Goal: Check status: Check status

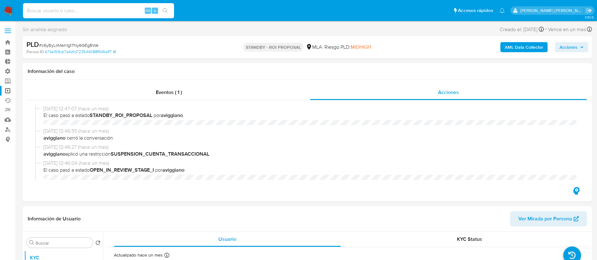
select select "10"
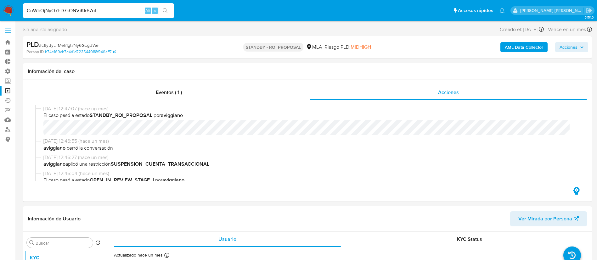
scroll to position [236, 0]
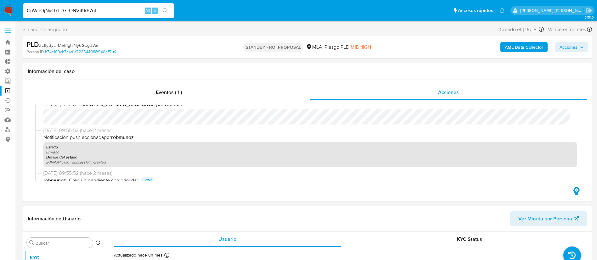
type input "GuWbOjNyO7ED7kONViKk67ot"
click at [170, 11] on button "search-icon" at bounding box center [165, 10] width 13 height 9
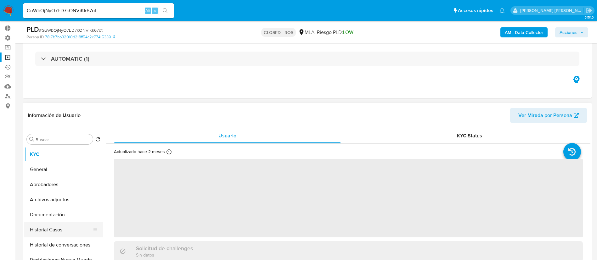
scroll to position [94, 0]
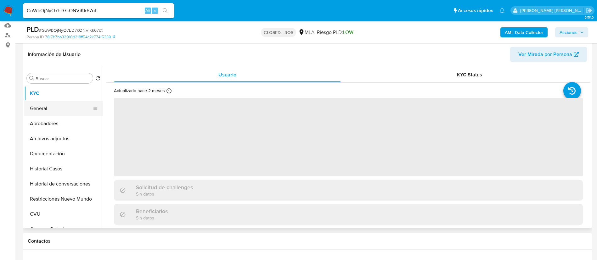
click at [61, 104] on button "General" at bounding box center [61, 108] width 74 height 15
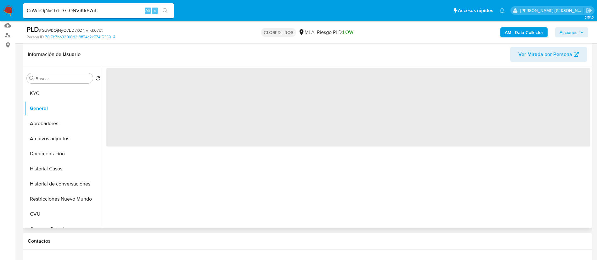
select select "10"
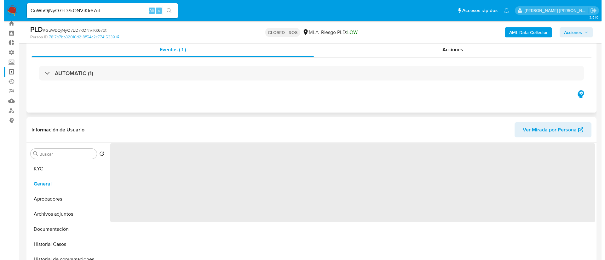
scroll to position [0, 0]
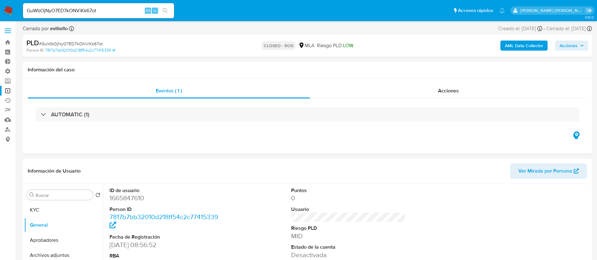
click at [133, 200] on dd "1665847610" at bounding box center [167, 198] width 115 height 9
copy dd "1665847610"
click at [104, 11] on input "GuWbOjNyO7ED7kONViKk67ot" at bounding box center [98, 11] width 151 height 8
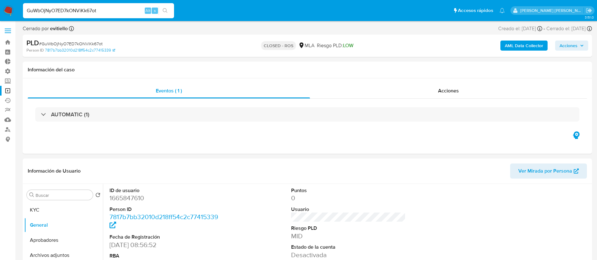
paste input "1412121484"
type input "1412121484"
click at [165, 10] on icon "search-icon" at bounding box center [165, 10] width 5 height 5
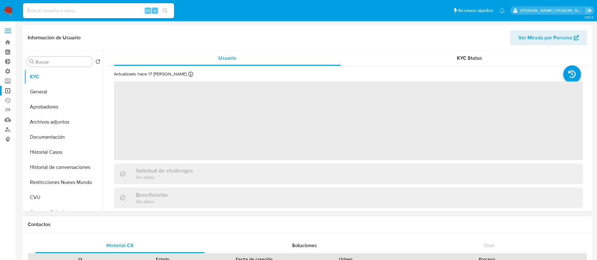
select select "10"
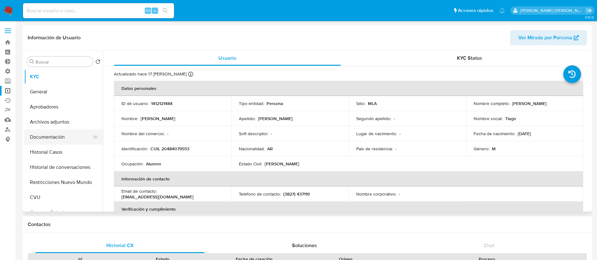
click at [67, 135] on button "Documentación" at bounding box center [61, 137] width 74 height 15
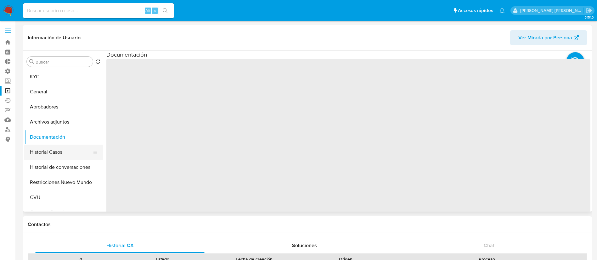
click at [71, 152] on button "Historial Casos" at bounding box center [61, 152] width 74 height 15
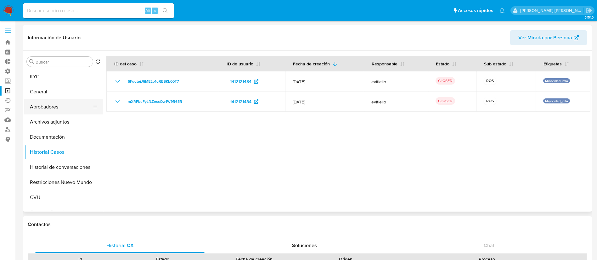
click at [55, 111] on button "Aprobadores" at bounding box center [61, 107] width 74 height 15
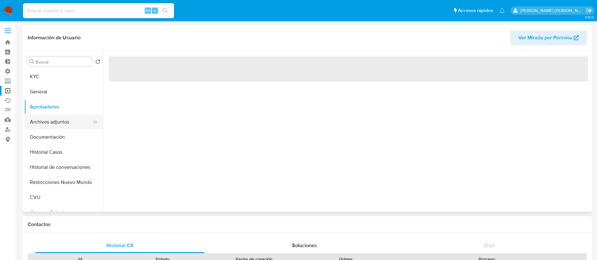
click at [59, 115] on button "Archivos adjuntos" at bounding box center [61, 122] width 74 height 15
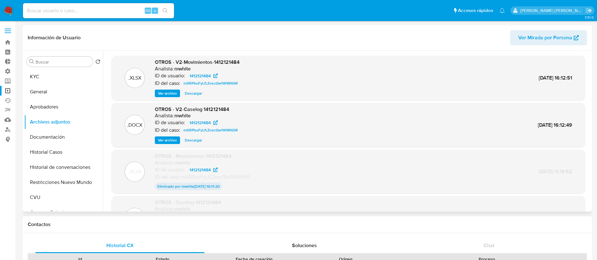
click at [167, 93] on span "Ver archivo" at bounding box center [167, 93] width 19 height 6
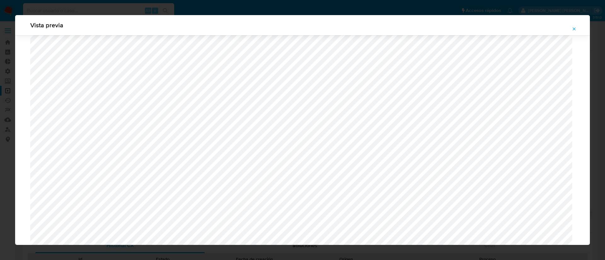
scroll to position [318, 0]
click at [567, 27] on button "Attachment preview" at bounding box center [574, 29] width 14 height 10
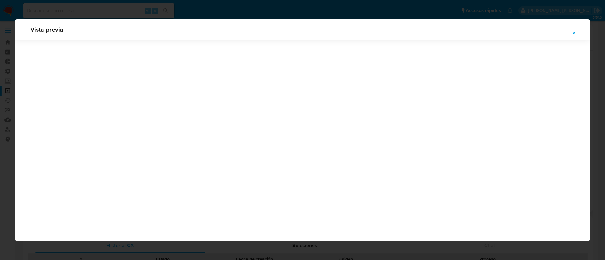
scroll to position [0, 0]
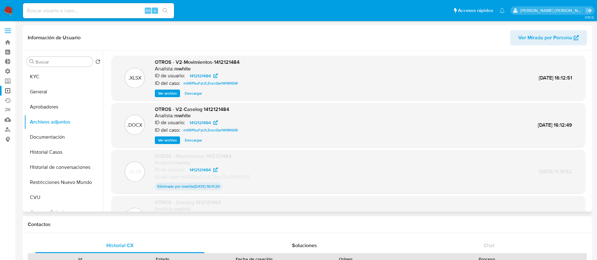
click at [157, 138] on button "Ver archivo" at bounding box center [167, 141] width 25 height 8
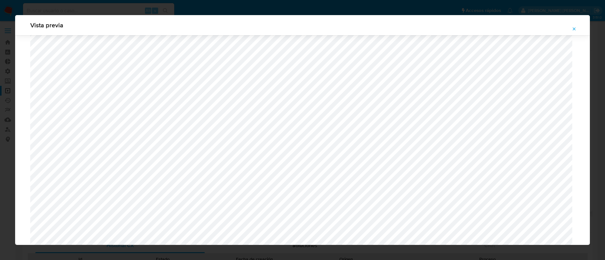
scroll to position [224, 0]
click at [576, 29] on icon "Attachment preview" at bounding box center [573, 28] width 5 height 5
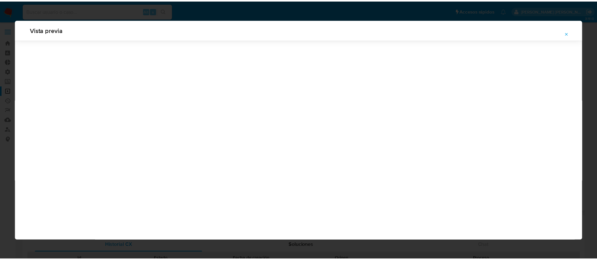
scroll to position [0, 0]
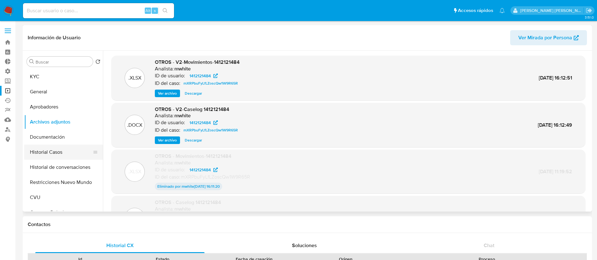
click at [71, 152] on button "Historial Casos" at bounding box center [61, 152] width 74 height 15
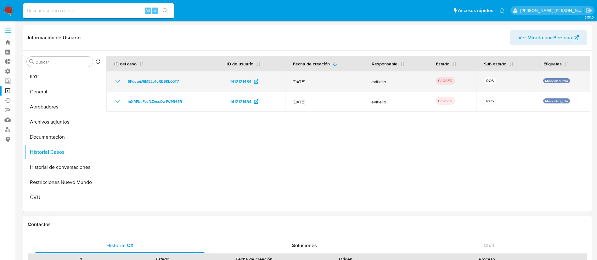
click at [117, 82] on icon "Mostrar/Ocultar" at bounding box center [118, 81] width 4 height 3
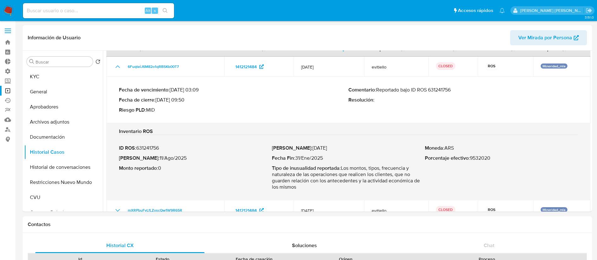
scroll to position [27, 0]
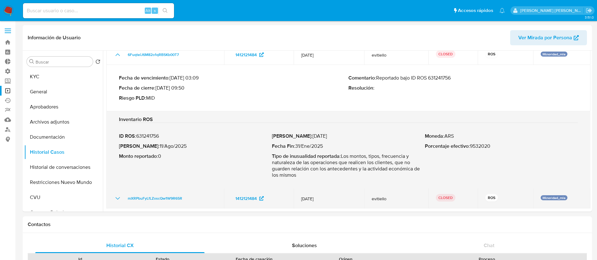
click at [116, 197] on icon "Mostrar/Ocultar" at bounding box center [118, 199] width 8 height 8
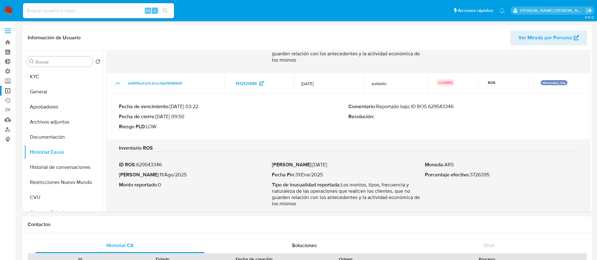
scroll to position [151, 0]
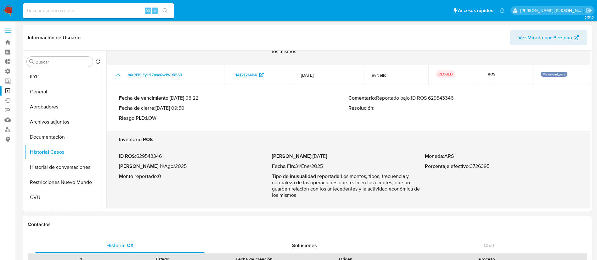
click at [96, 11] on input at bounding box center [98, 11] width 151 height 8
paste input "1665847610"
type input "1665847610"
click at [165, 11] on icon "search-icon" at bounding box center [165, 10] width 5 height 5
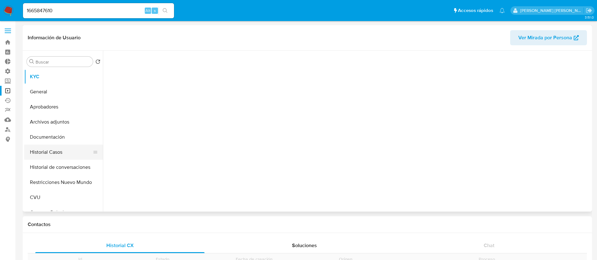
click at [76, 157] on button "Historial Casos" at bounding box center [61, 152] width 74 height 15
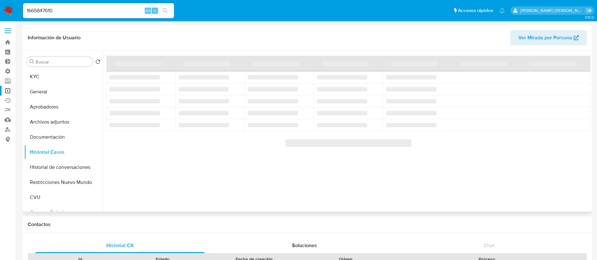
select select "10"
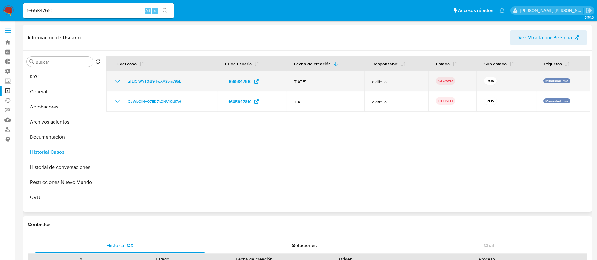
click at [115, 84] on icon "Mostrar/Ocultar" at bounding box center [118, 82] width 8 height 8
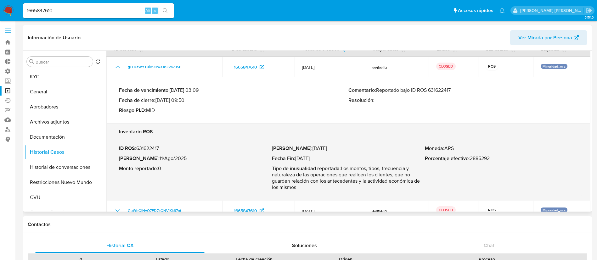
scroll to position [27, 0]
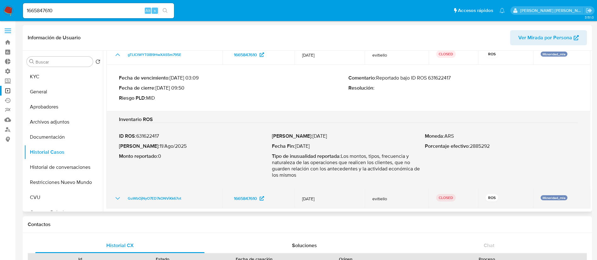
click at [117, 197] on icon "Mostrar/Ocultar" at bounding box center [118, 199] width 8 height 8
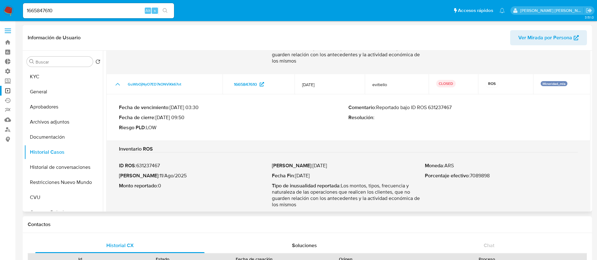
scroll to position [151, 0]
